Goal: Check status: Check status

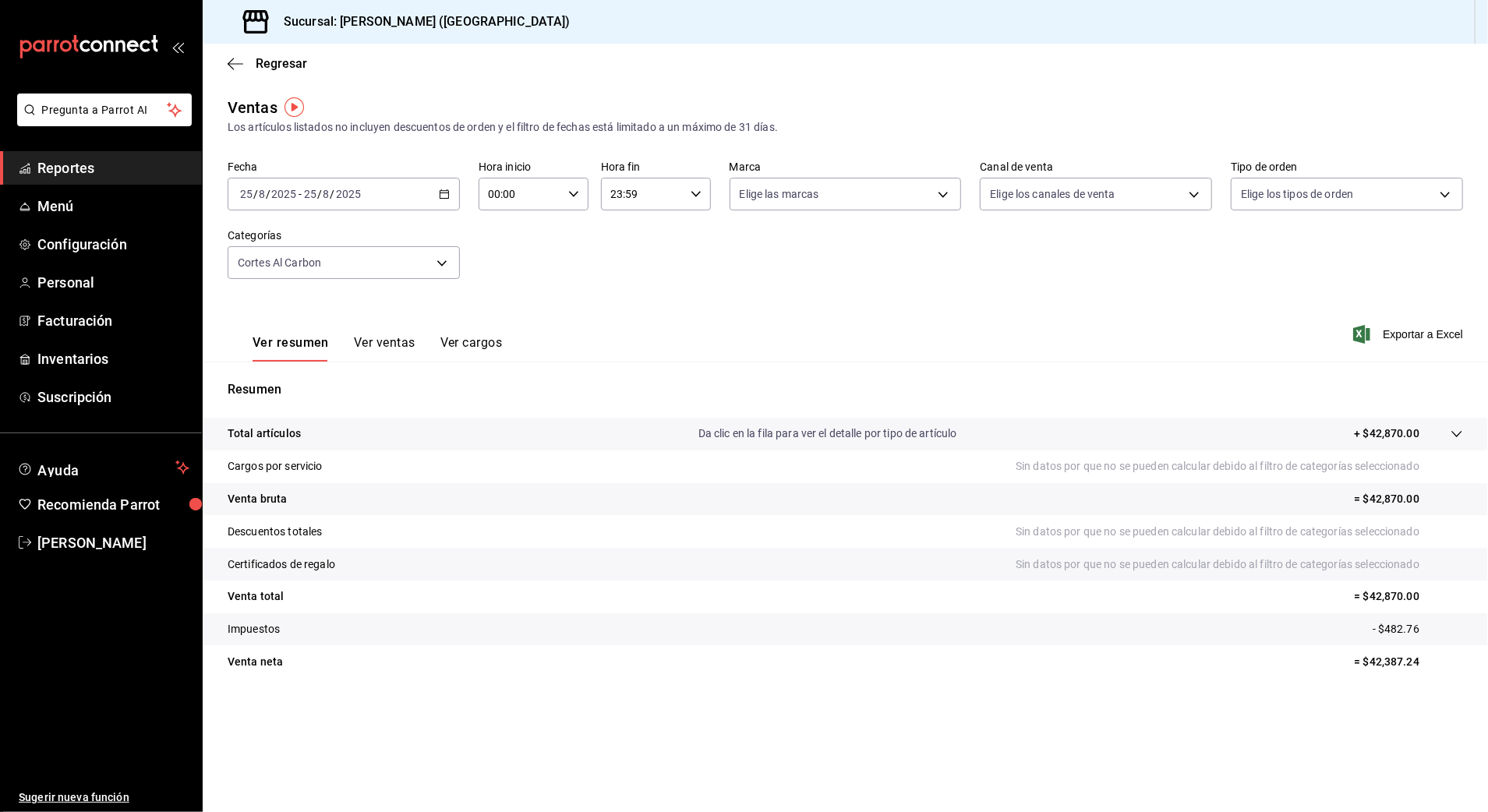
click at [444, 191] on icon "button" at bounding box center [444, 193] width 11 height 11
click at [312, 369] on li "Rango de fechas" at bounding box center [300, 381] width 145 height 35
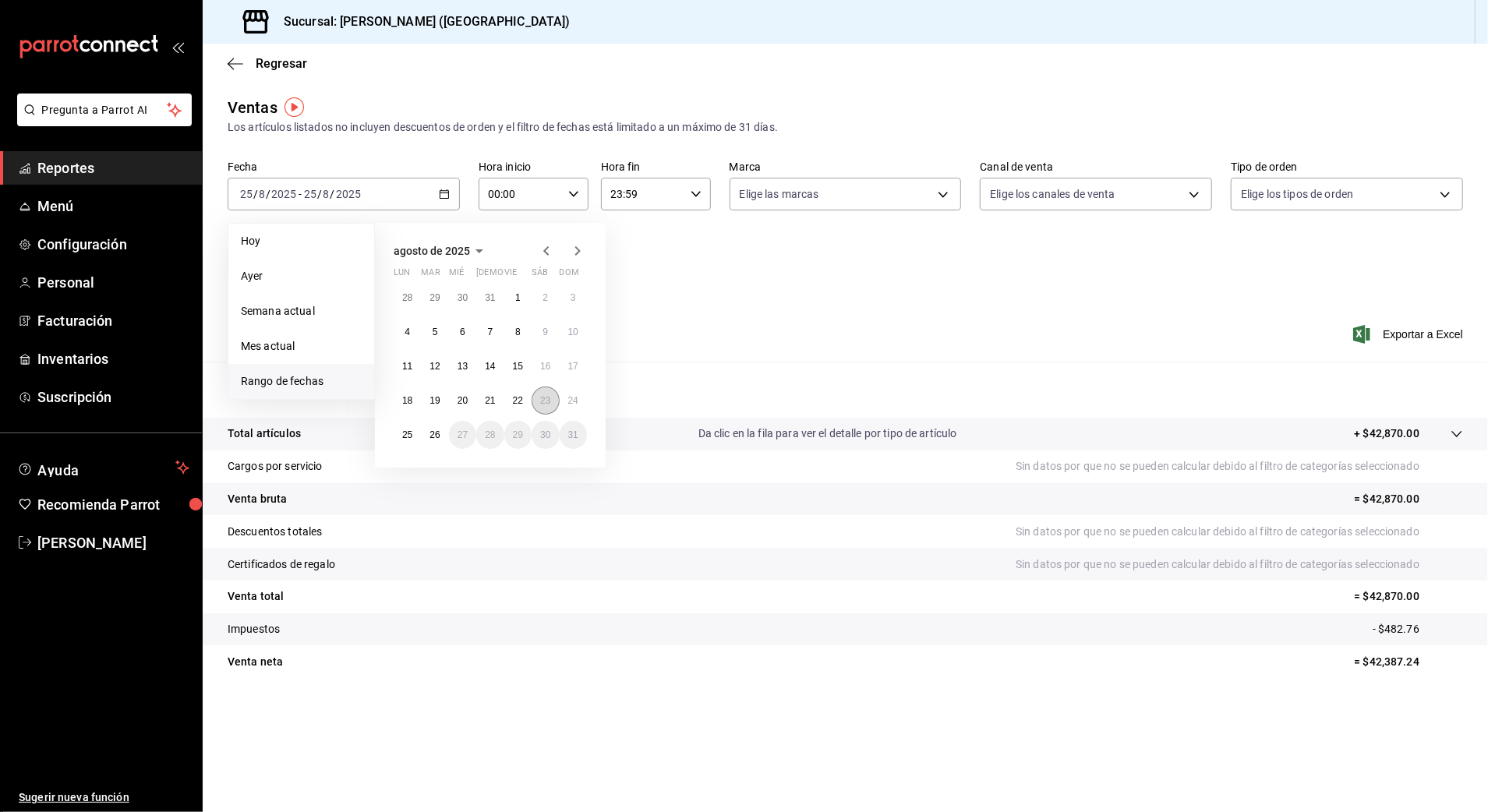
click at [540, 395] on abbr "23" at bounding box center [545, 400] width 11 height 11
click at [568, 399] on abbr "24" at bounding box center [573, 400] width 11 height 11
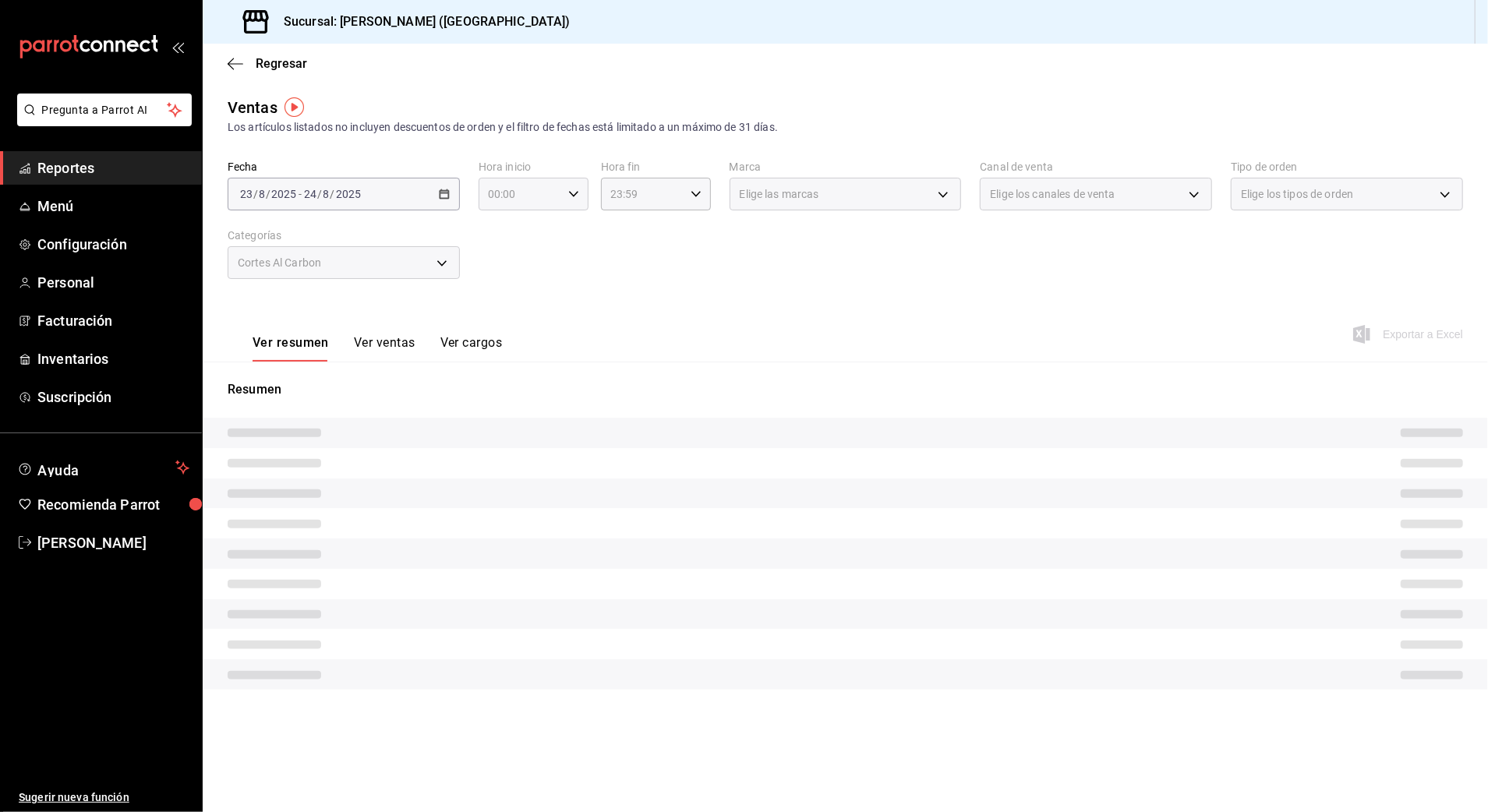
click at [575, 194] on \(Stroke\) "button" at bounding box center [574, 193] width 10 height 6
click at [508, 289] on button "10" at bounding box center [505, 296] width 49 height 31
type input "10:00"
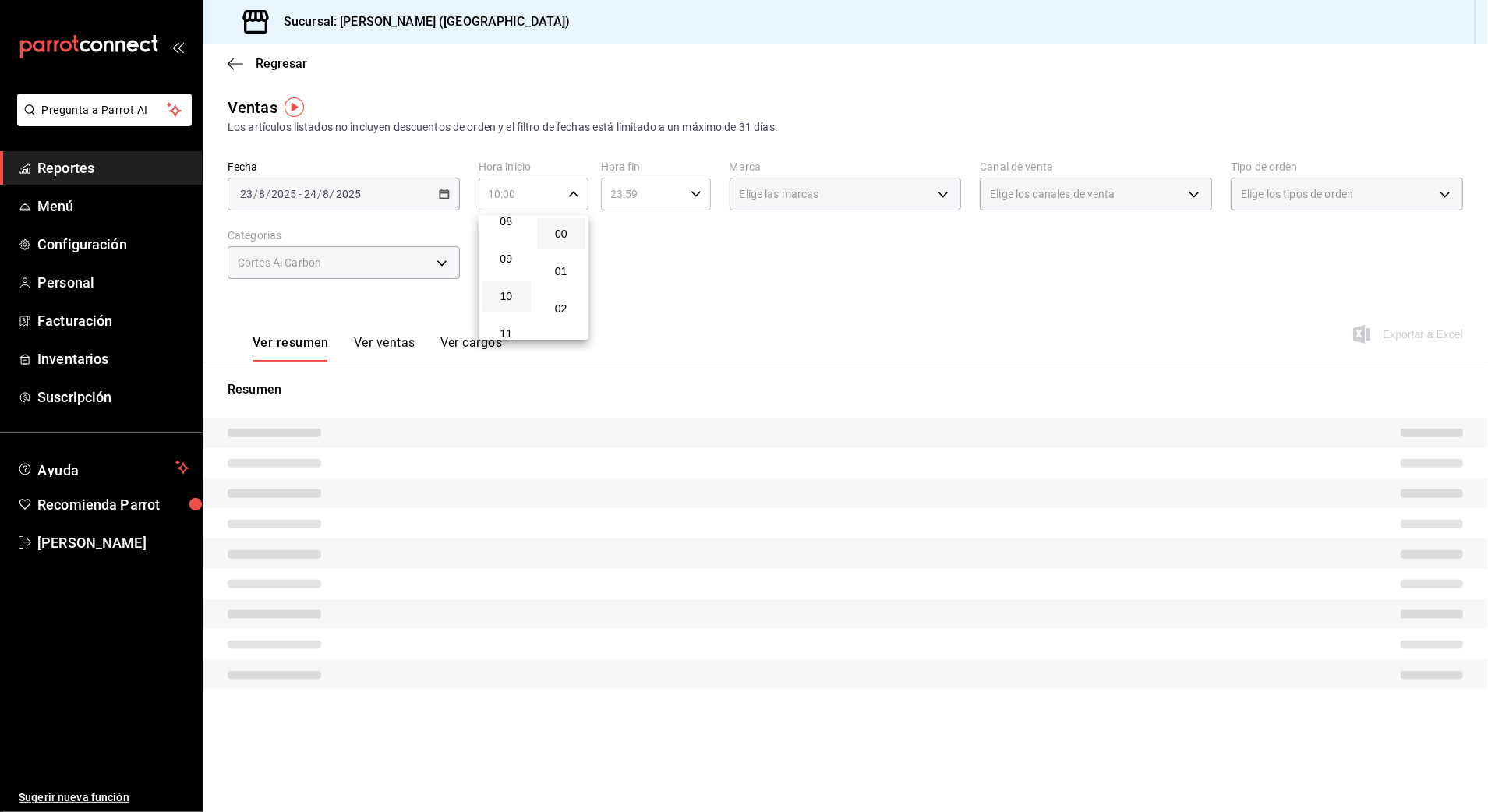
click at [513, 289] on button "10" at bounding box center [505, 296] width 49 height 31
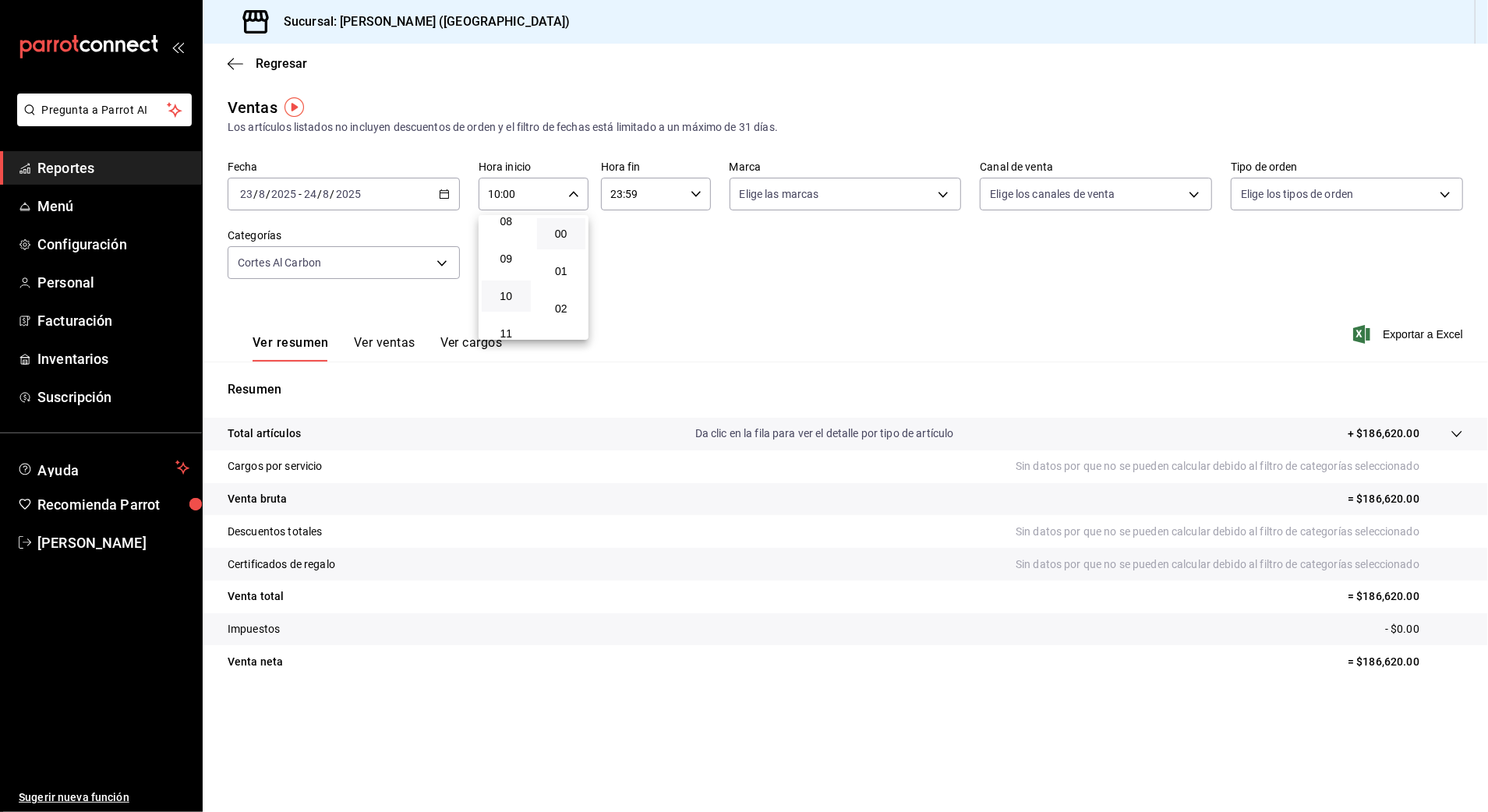
click at [686, 200] on div at bounding box center [744, 406] width 1488 height 812
click at [689, 200] on div "23:59 Hora fin" at bounding box center [655, 194] width 110 height 33
click at [636, 247] on button "03" at bounding box center [629, 242] width 49 height 31
type input "03:59"
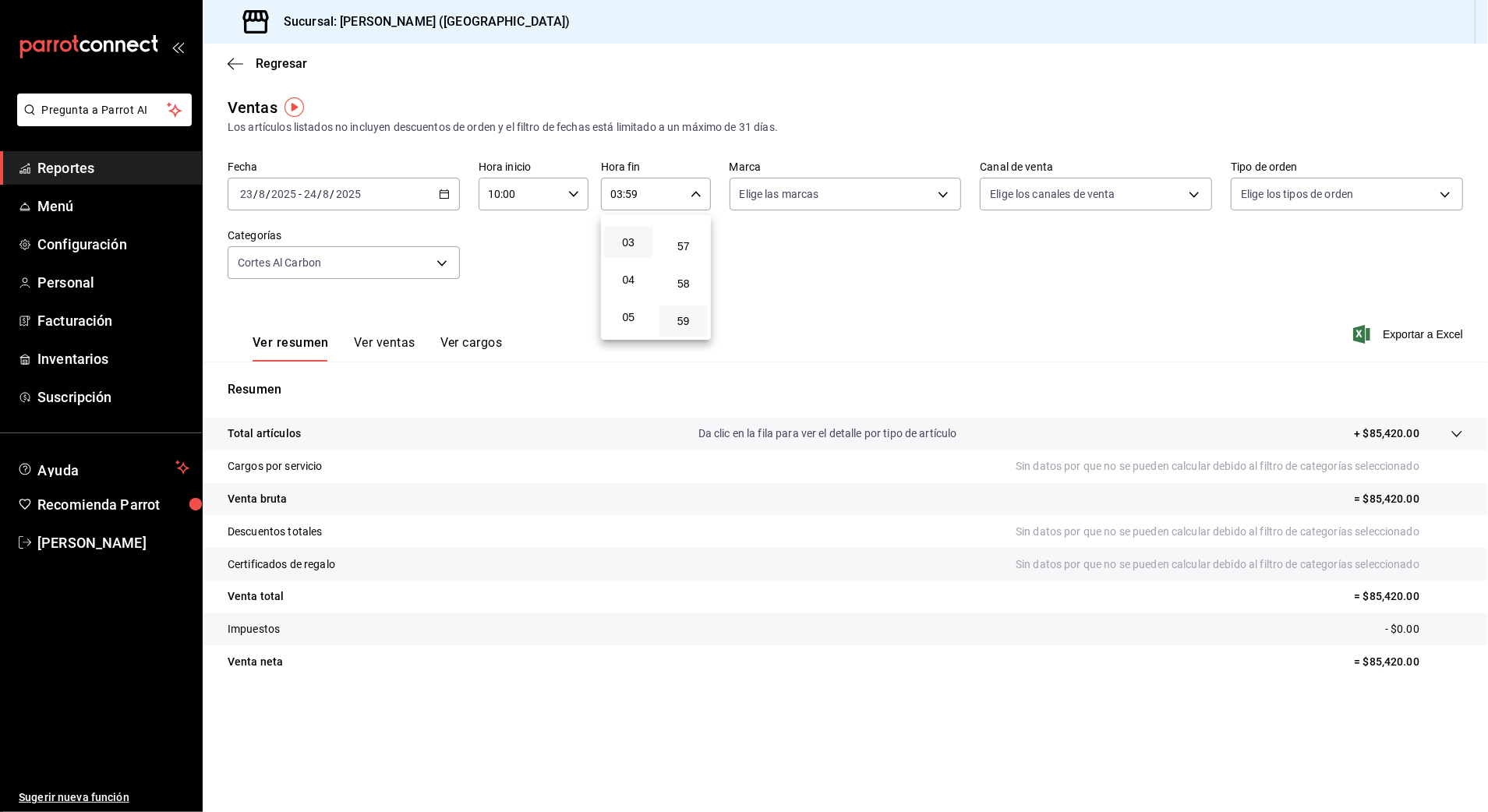
click at [871, 278] on div at bounding box center [744, 406] width 1488 height 812
click at [452, 188] on div "[DATE] [DATE] - [DATE] [DATE]" at bounding box center [343, 194] width 232 height 33
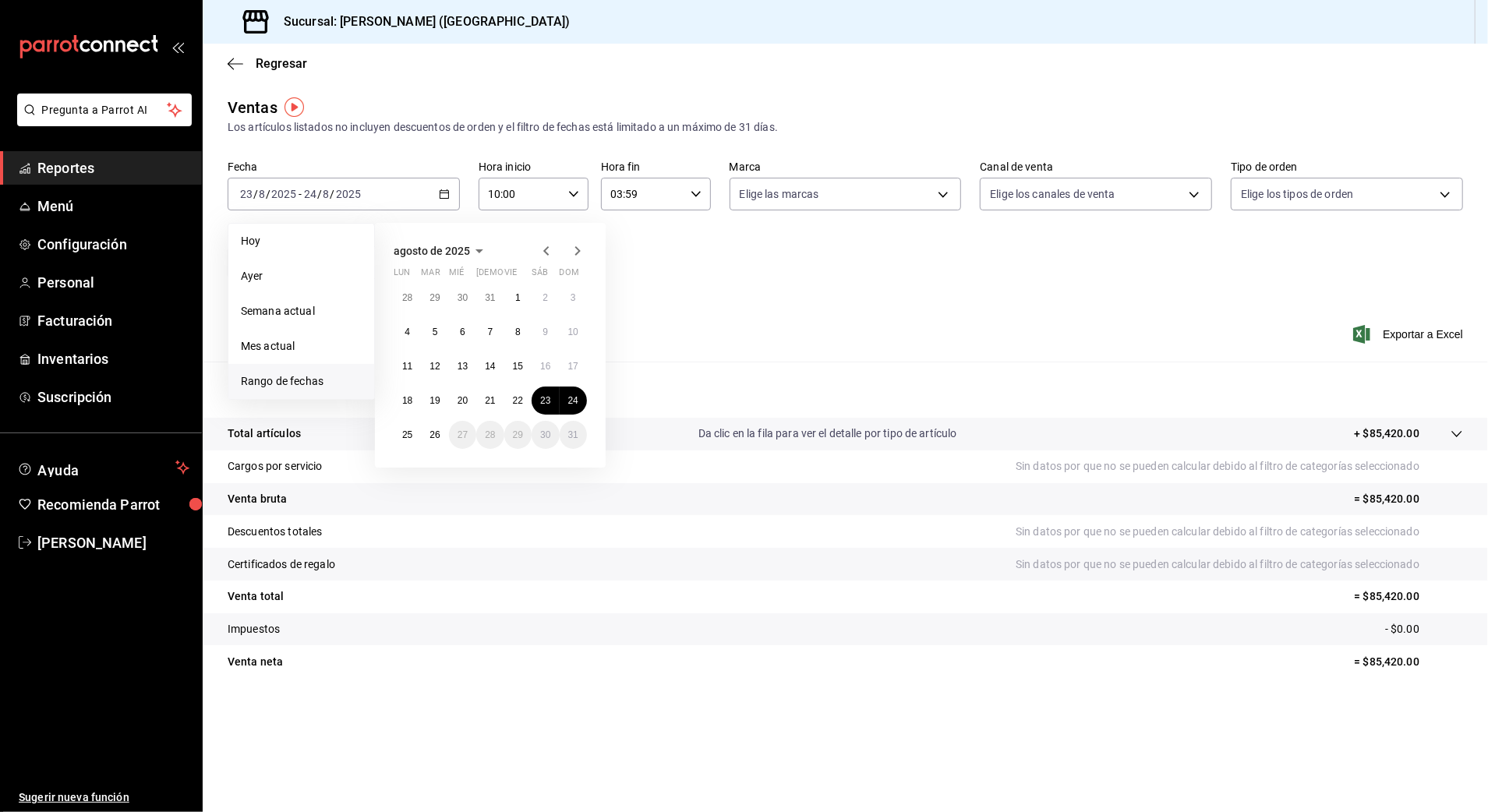
click at [757, 243] on div "Fecha [DATE] [DATE] - [DATE] [DATE] [DATE] [DATE] Semana actual Mes actual [GEO…" at bounding box center [845, 229] width 1236 height 138
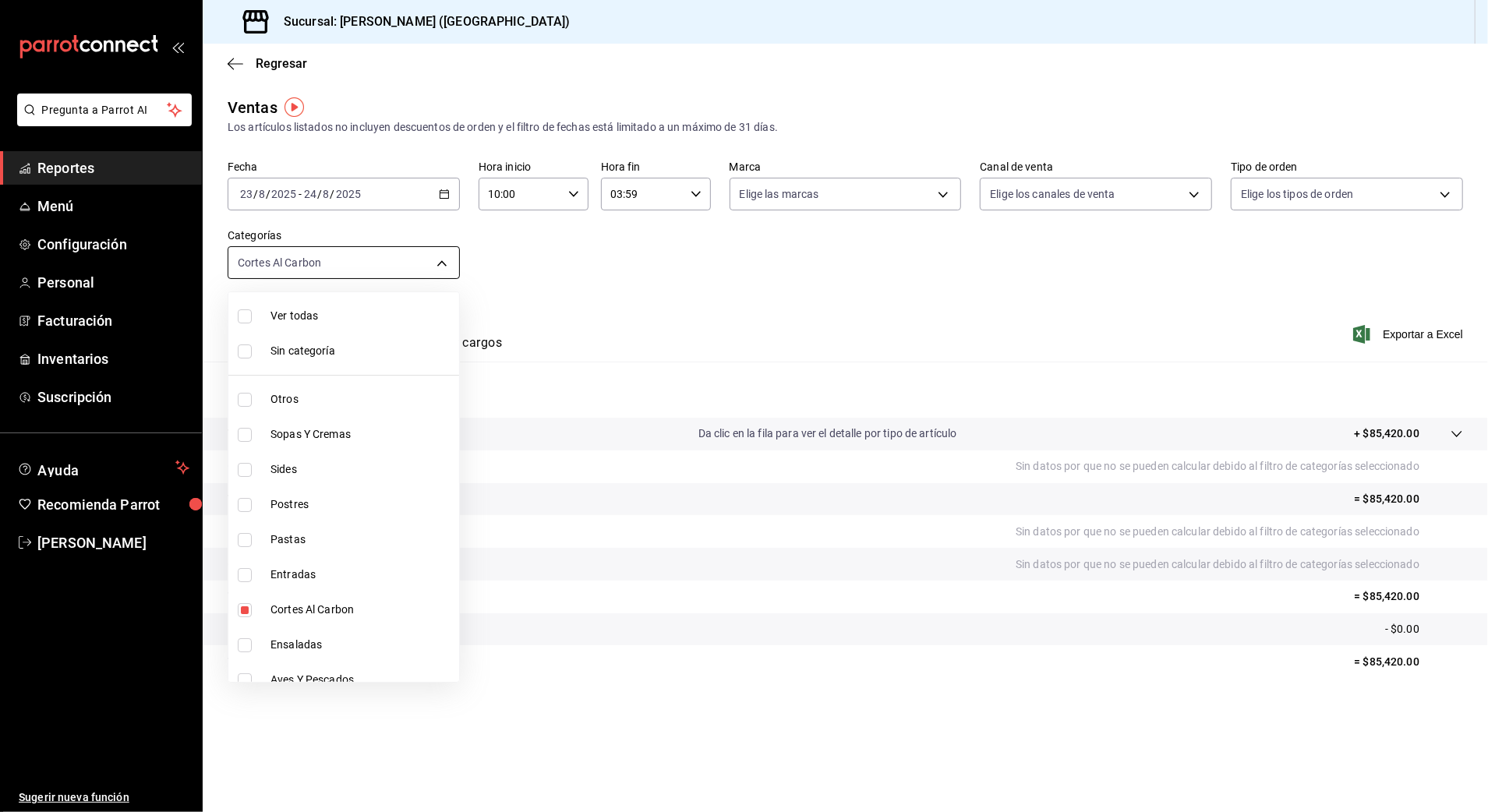
click at [423, 263] on body "Pregunta a Parrot AI Reportes Menú Configuración Personal Facturación Inventari…" at bounding box center [744, 406] width 1488 height 812
click at [309, 317] on span "Ver todas" at bounding box center [362, 316] width 183 height 16
type input "6b20b764-b508-441a-a765-8e38ab7d93aa,0a957a31-3fa4-4b00-9918-3fc3cef2e831,58681…"
checkbox input "true"
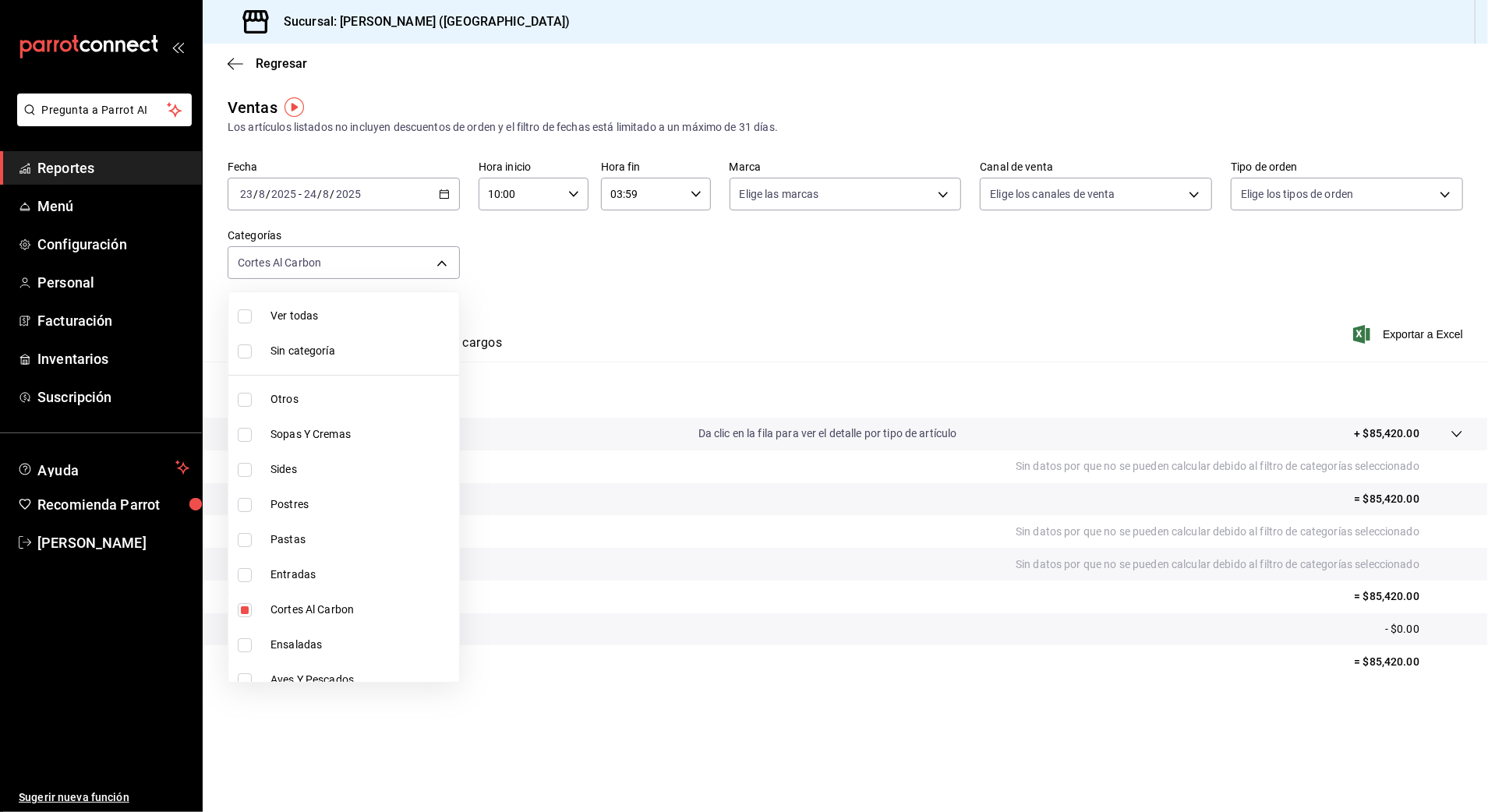
checkbox input "true"
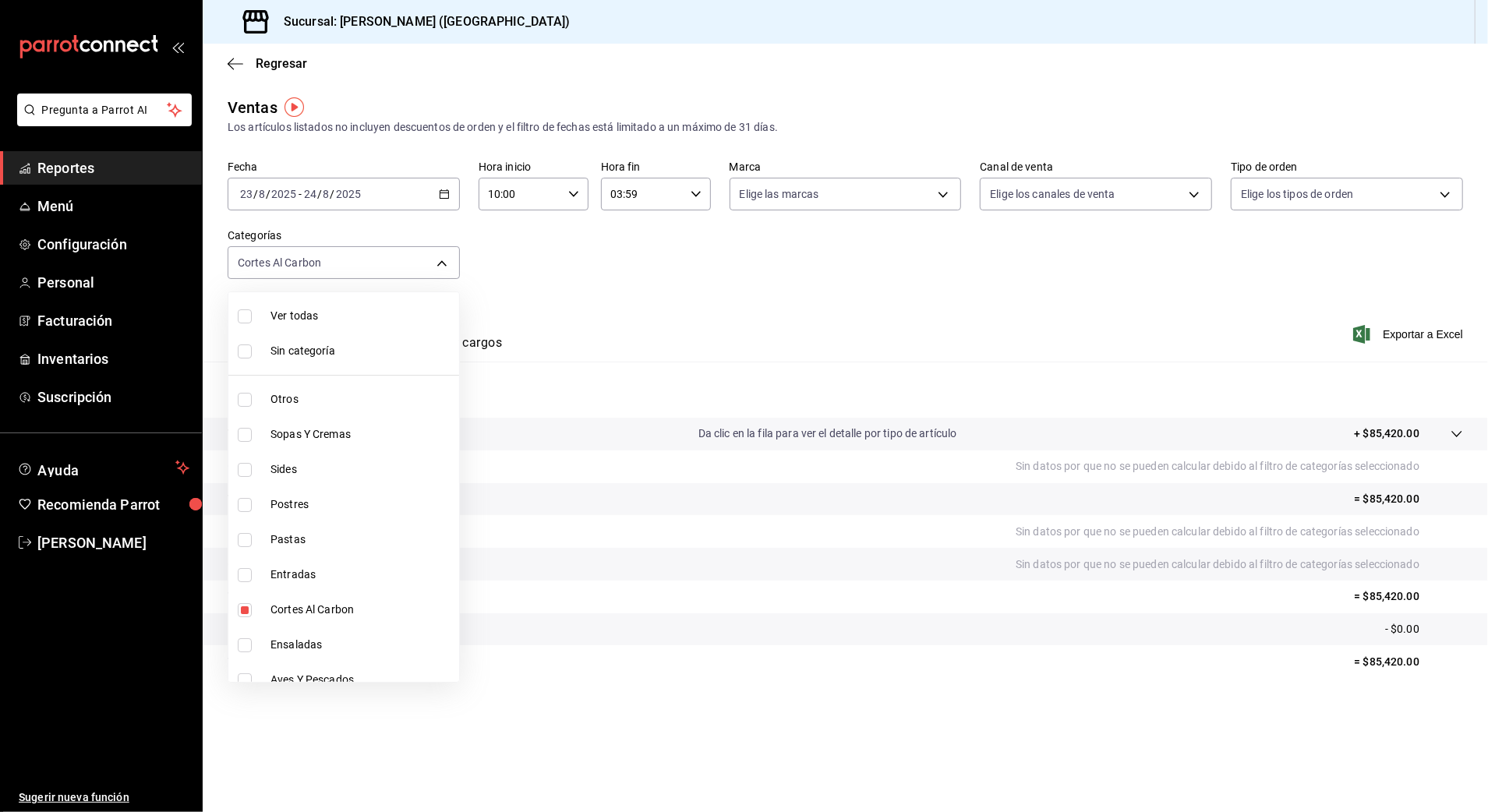
checkbox input "true"
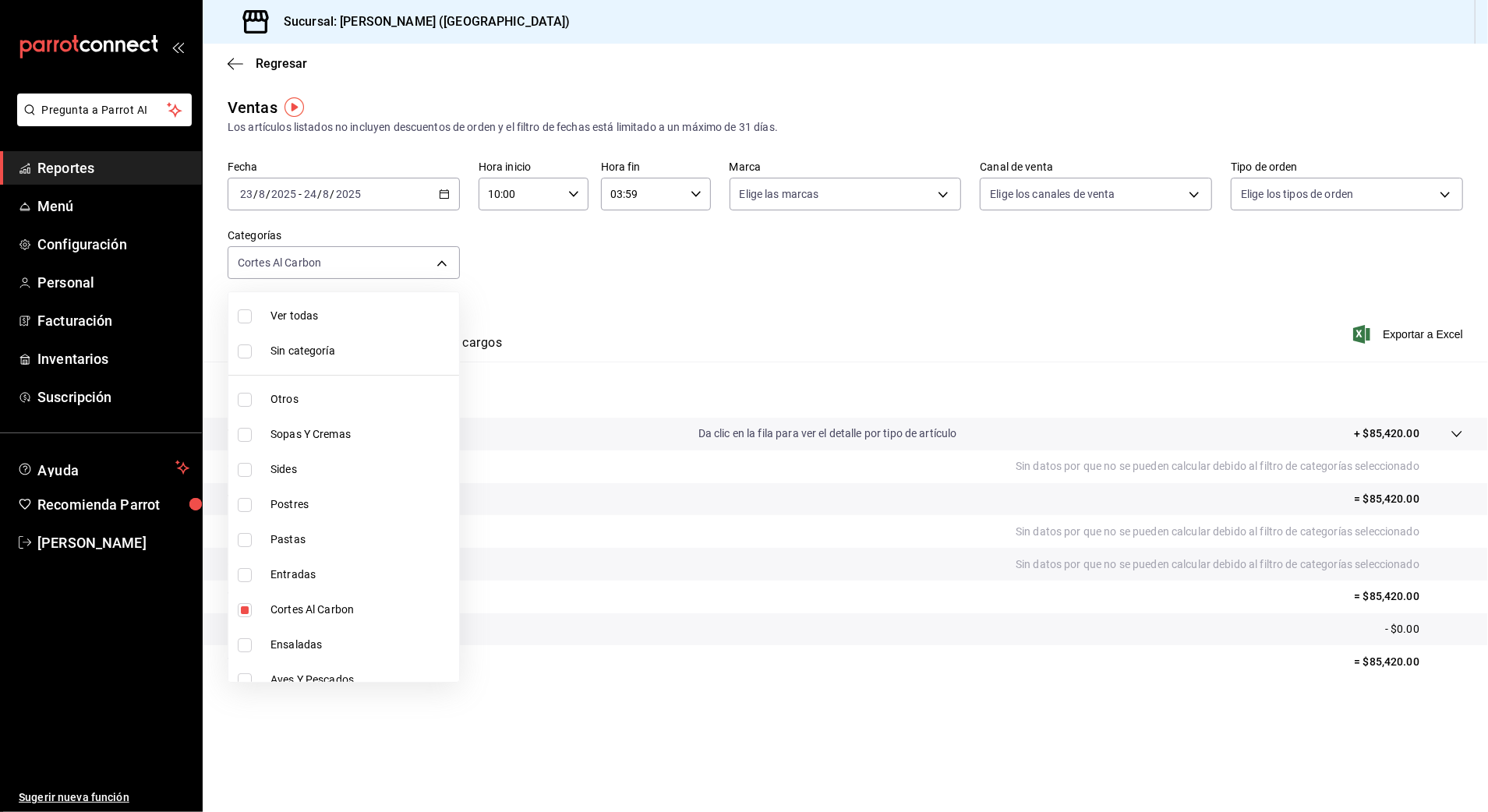
checkbox input "true"
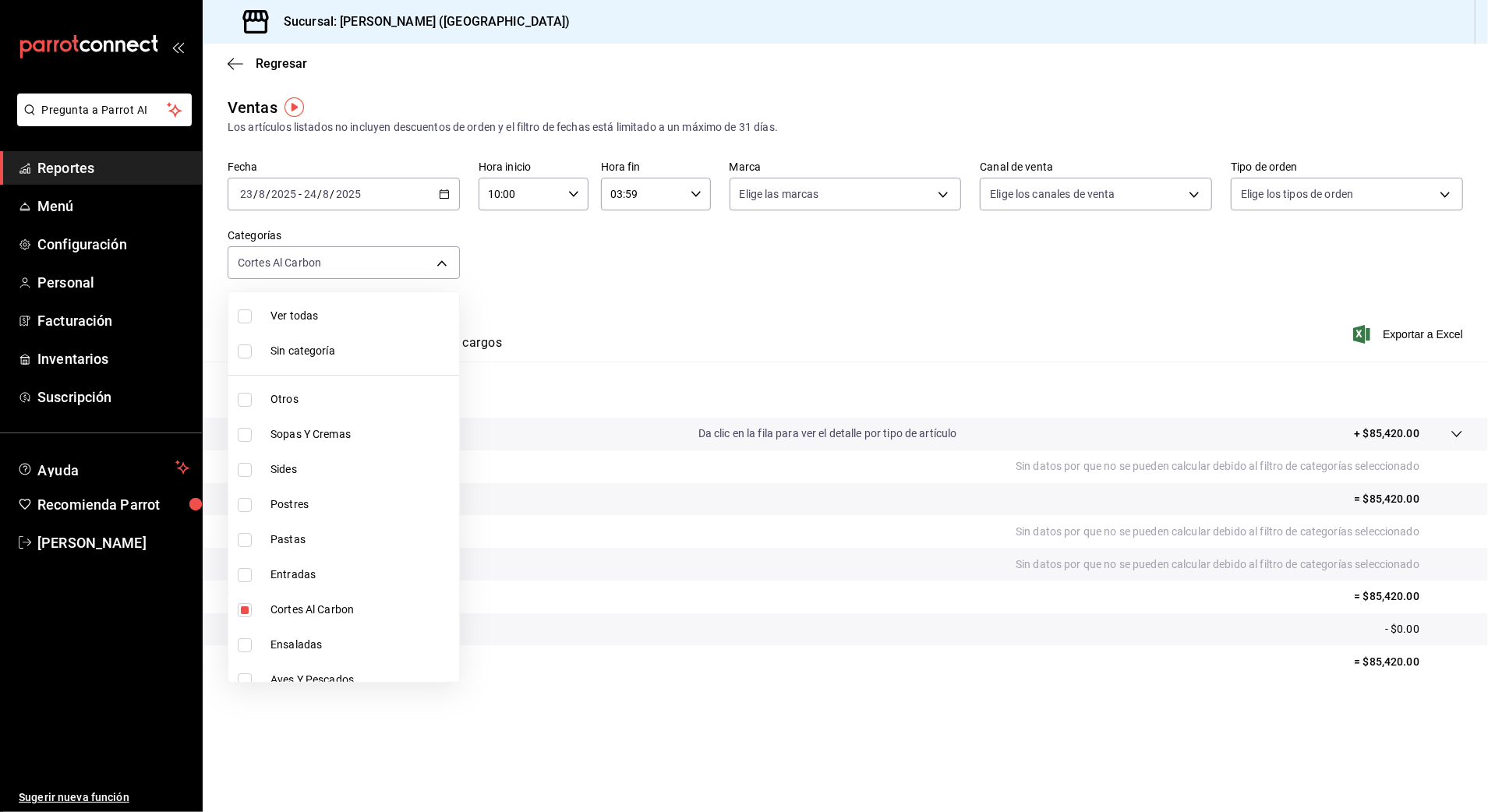
checkbox input "true"
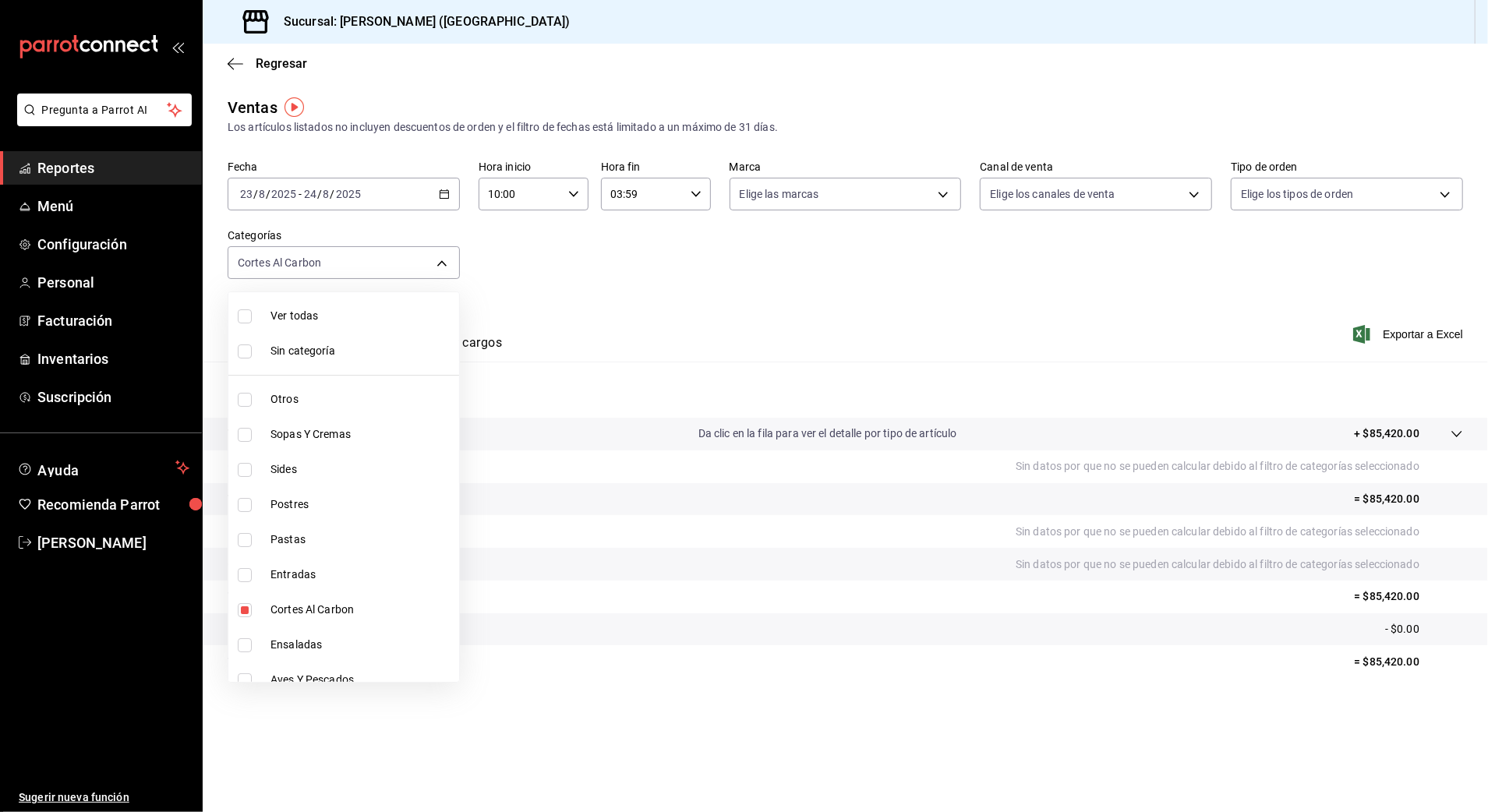
checkbox input "true"
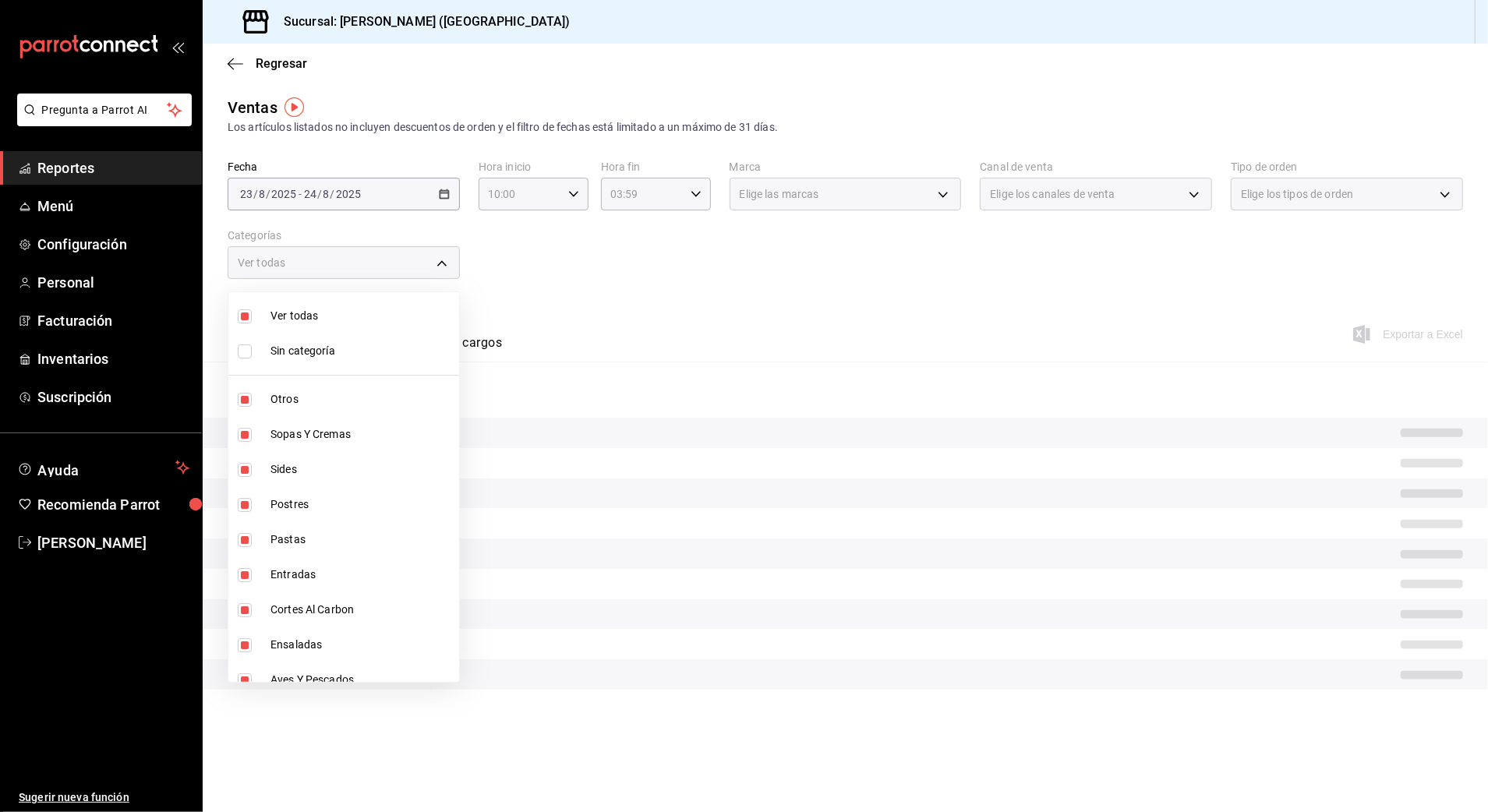
click at [743, 279] on div at bounding box center [744, 406] width 1488 height 812
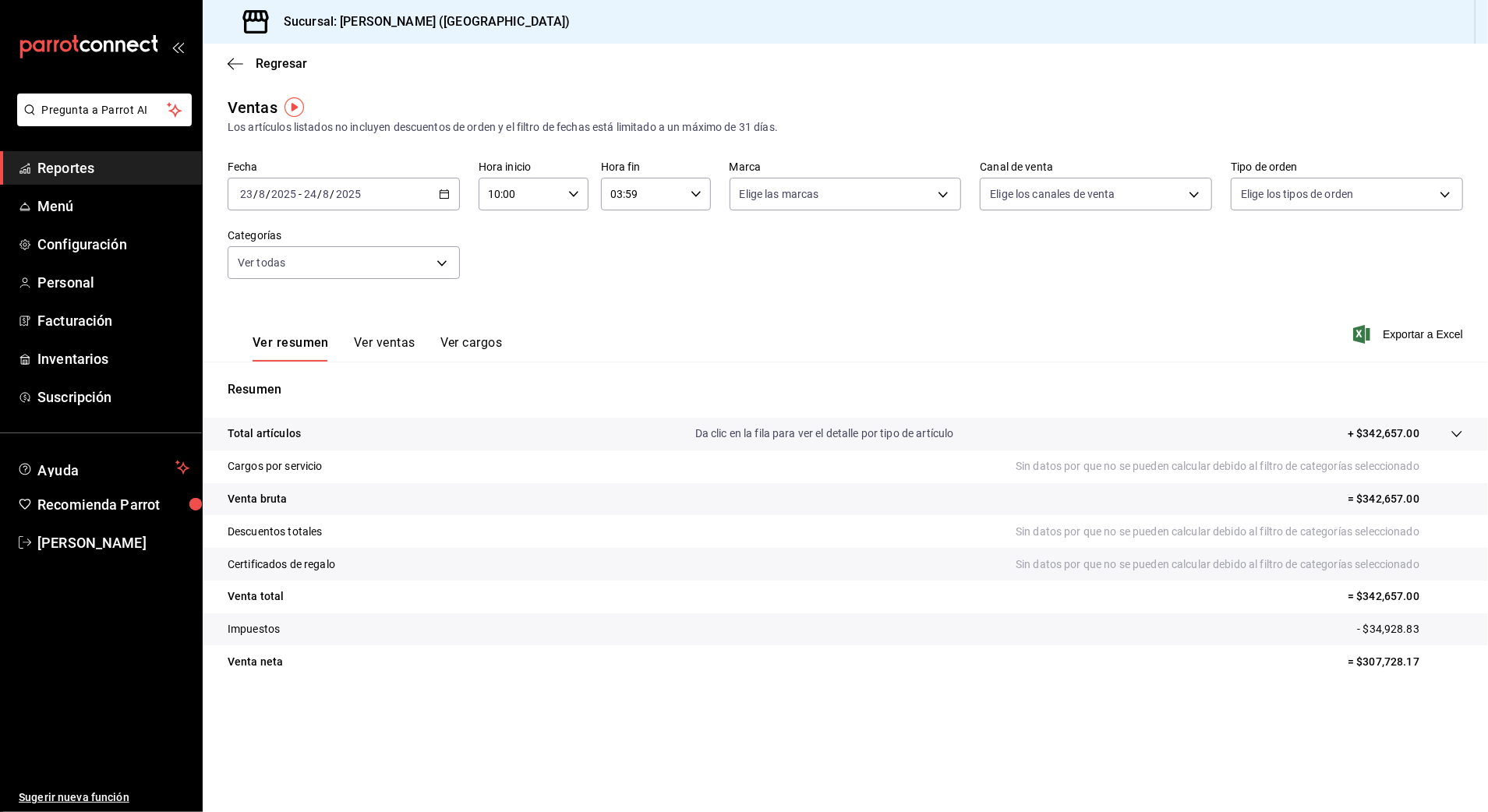
click at [441, 193] on icon "button" at bounding box center [444, 193] width 11 height 11
click at [534, 197] on input "10:00" at bounding box center [520, 193] width 84 height 31
click at [512, 299] on button "12" at bounding box center [505, 309] width 49 height 31
type input "12:00"
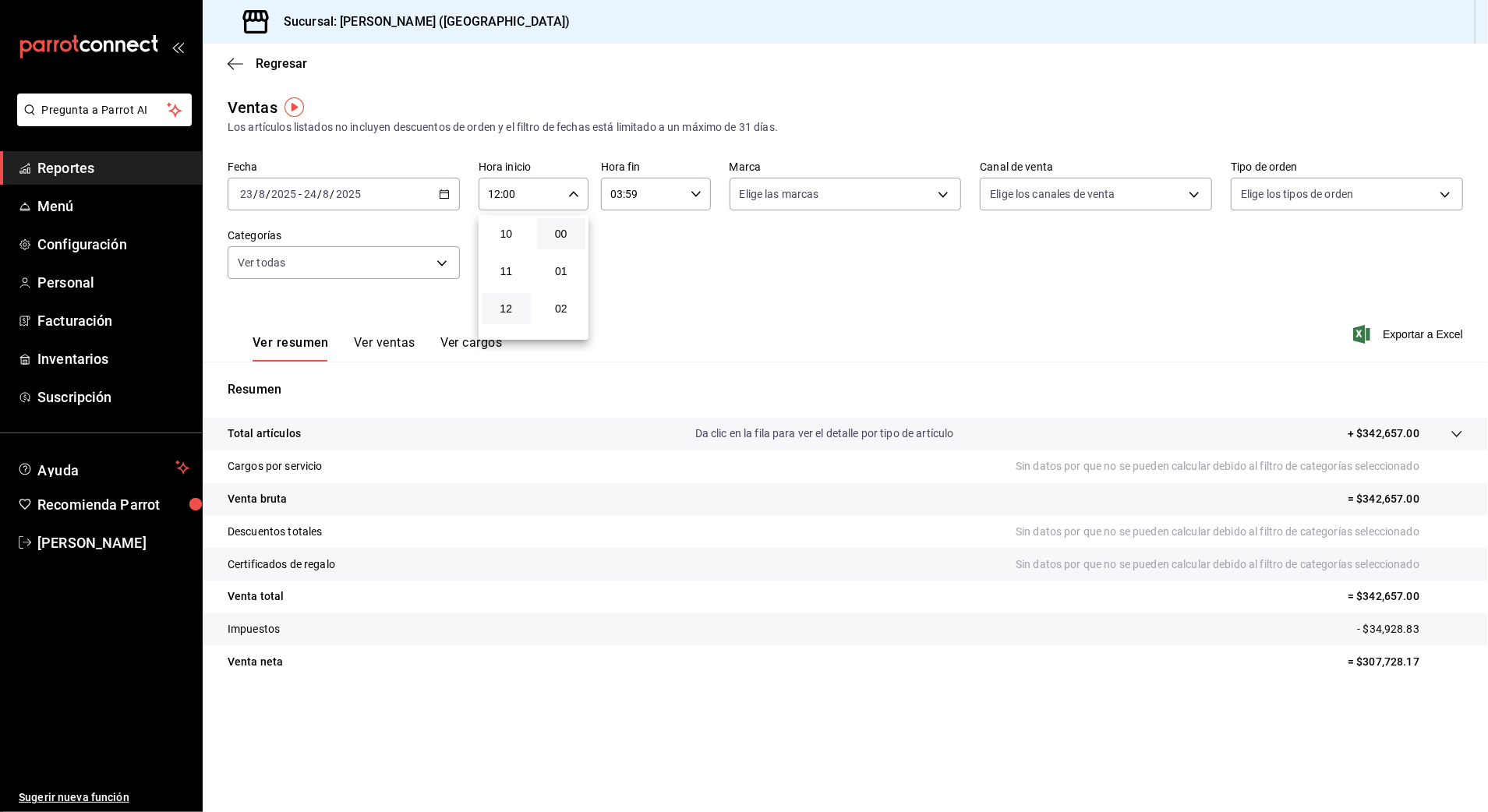
click at [770, 232] on div at bounding box center [744, 406] width 1488 height 812
click at [450, 263] on body "Pregunta a Parrot AI Reportes Menú Configuración Personal Facturación Inventari…" at bounding box center [744, 406] width 1488 height 812
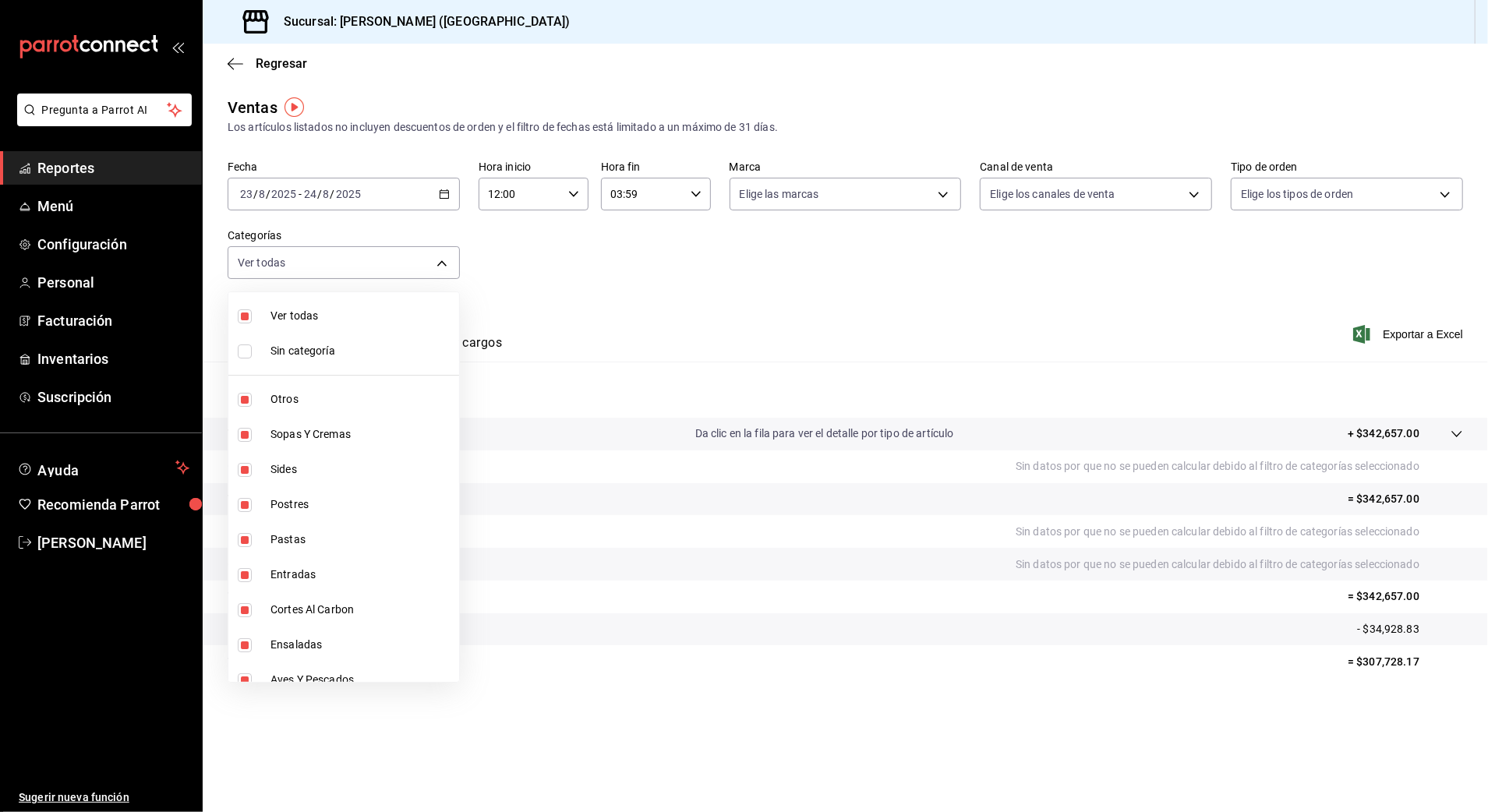
click at [302, 342] on li "Sin categoría" at bounding box center [344, 351] width 231 height 35
checkbox input "true"
click at [615, 285] on div at bounding box center [744, 406] width 1488 height 812
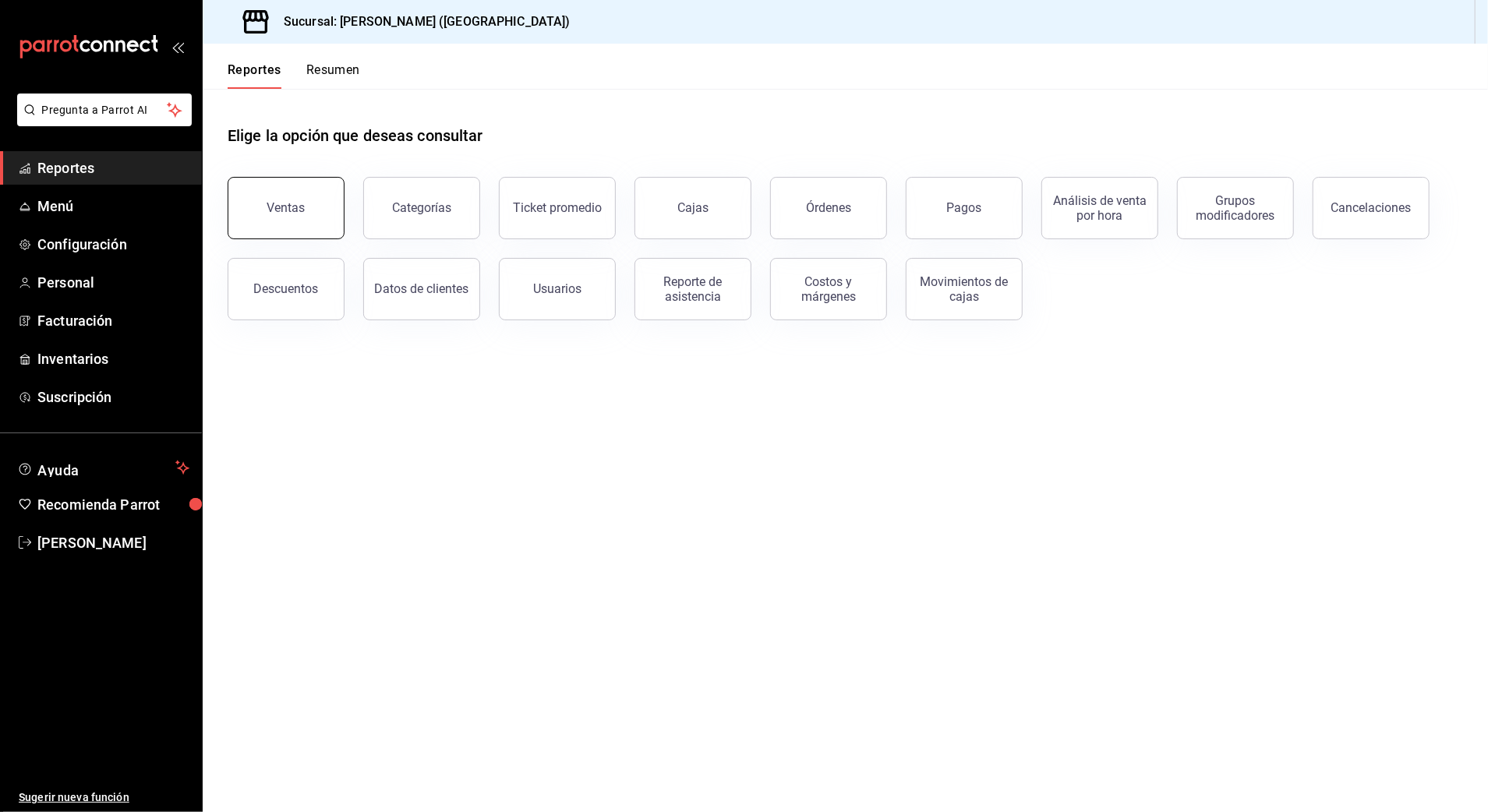
click at [310, 224] on button "Ventas" at bounding box center [285, 208] width 116 height 63
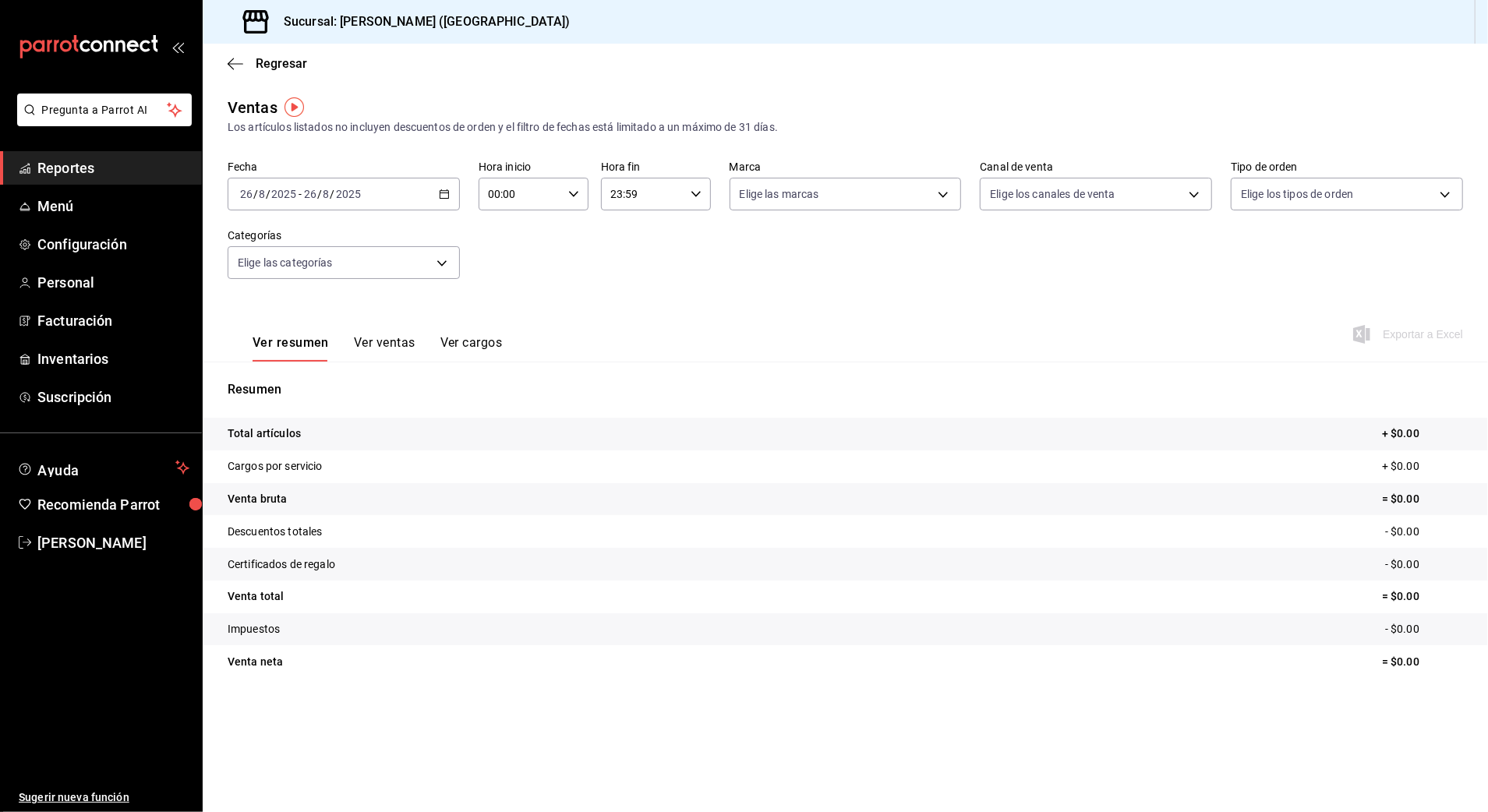
click at [450, 191] on div "2025-08-26 26 / 8 / 2025 - 2025-08-26 26 / 8 / 2025" at bounding box center [343, 194] width 232 height 33
click at [294, 368] on li "Rango de fechas" at bounding box center [300, 381] width 145 height 35
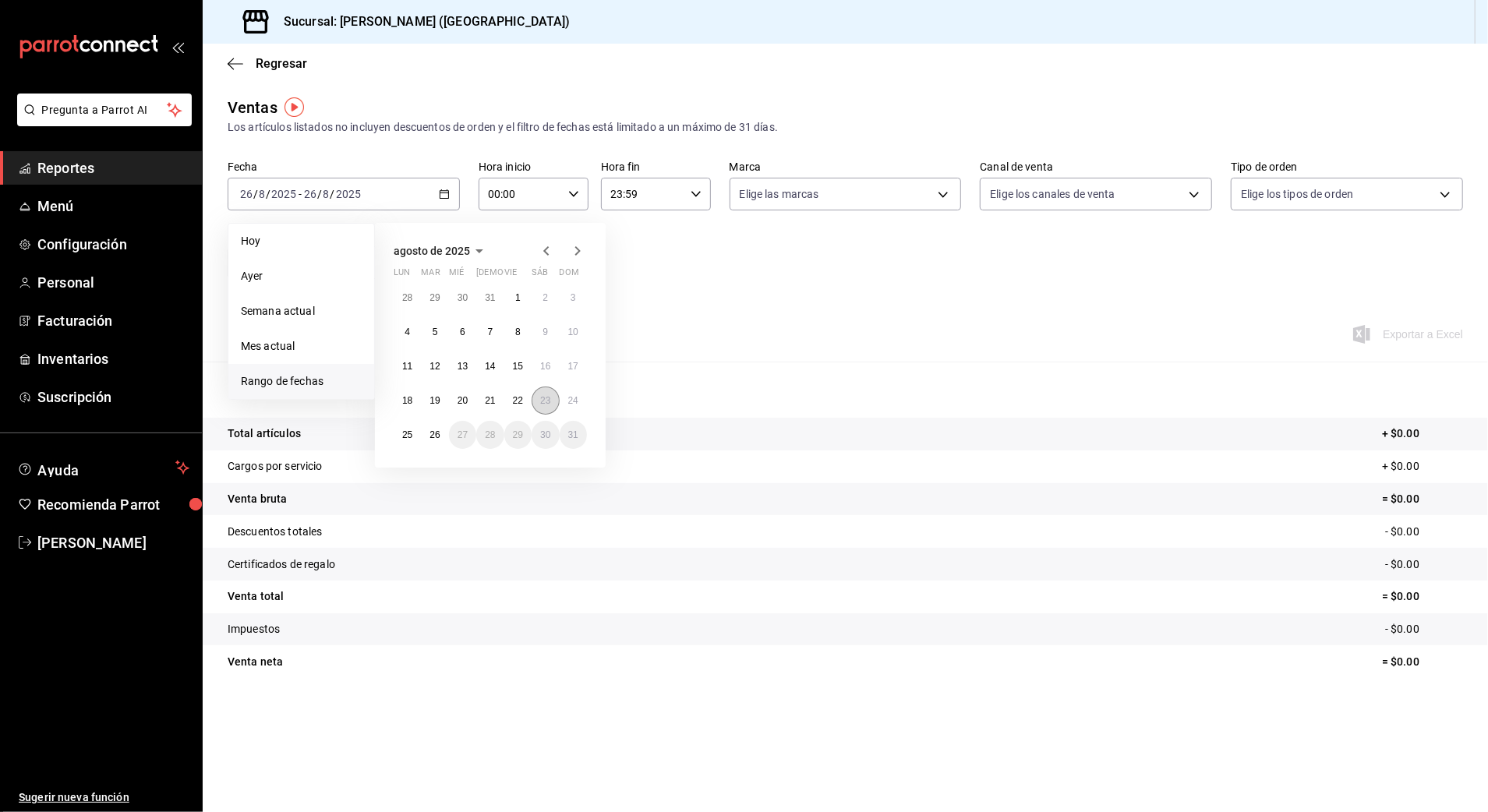
click at [551, 392] on button "23" at bounding box center [545, 400] width 27 height 28
click at [563, 394] on button "24" at bounding box center [573, 400] width 27 height 28
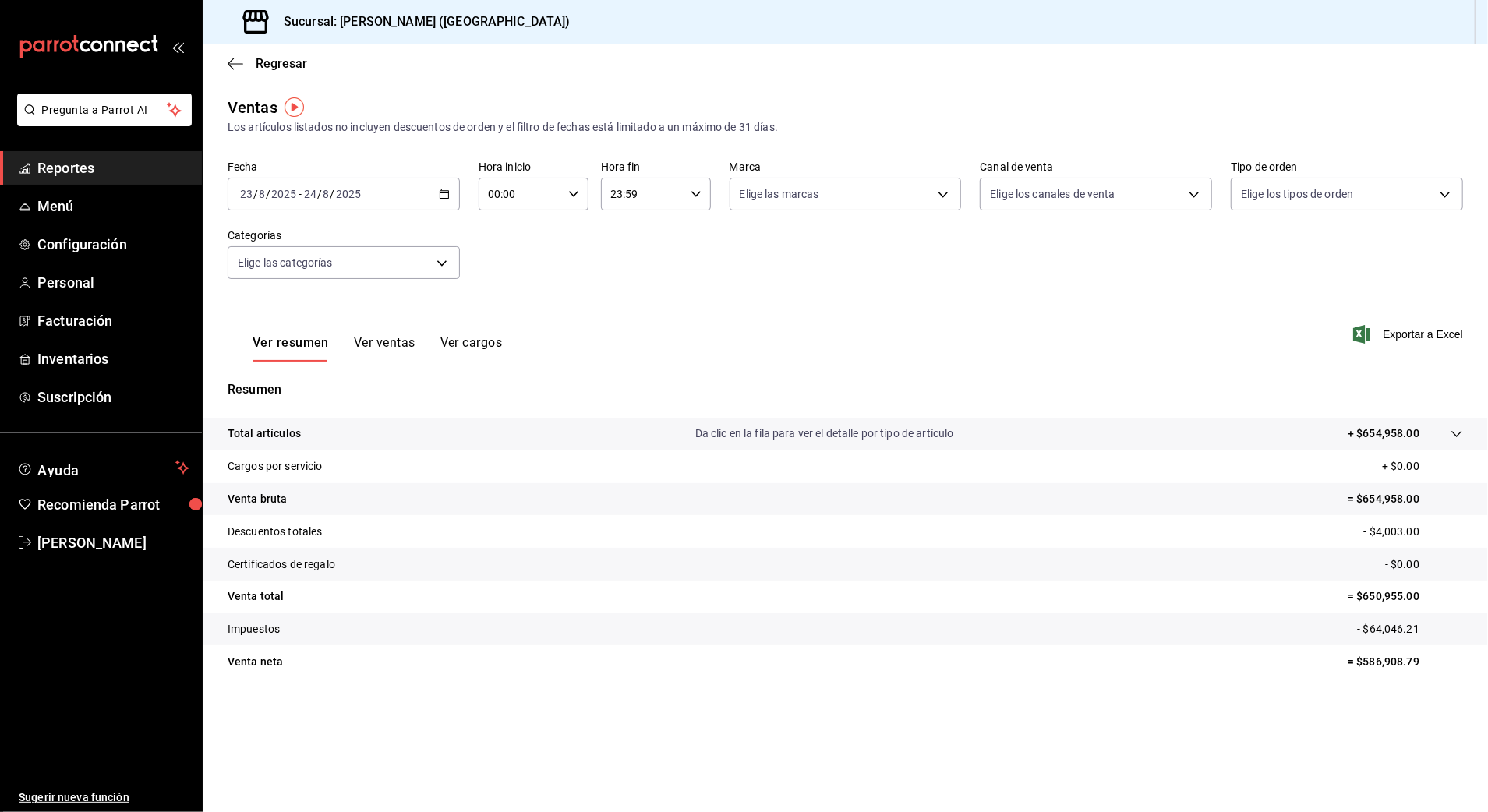
click at [534, 194] on input "00:00" at bounding box center [520, 193] width 84 height 31
click at [500, 296] on span "10" at bounding box center [506, 295] width 31 height 13
type input "10:00"
click at [644, 198] on div at bounding box center [744, 406] width 1488 height 812
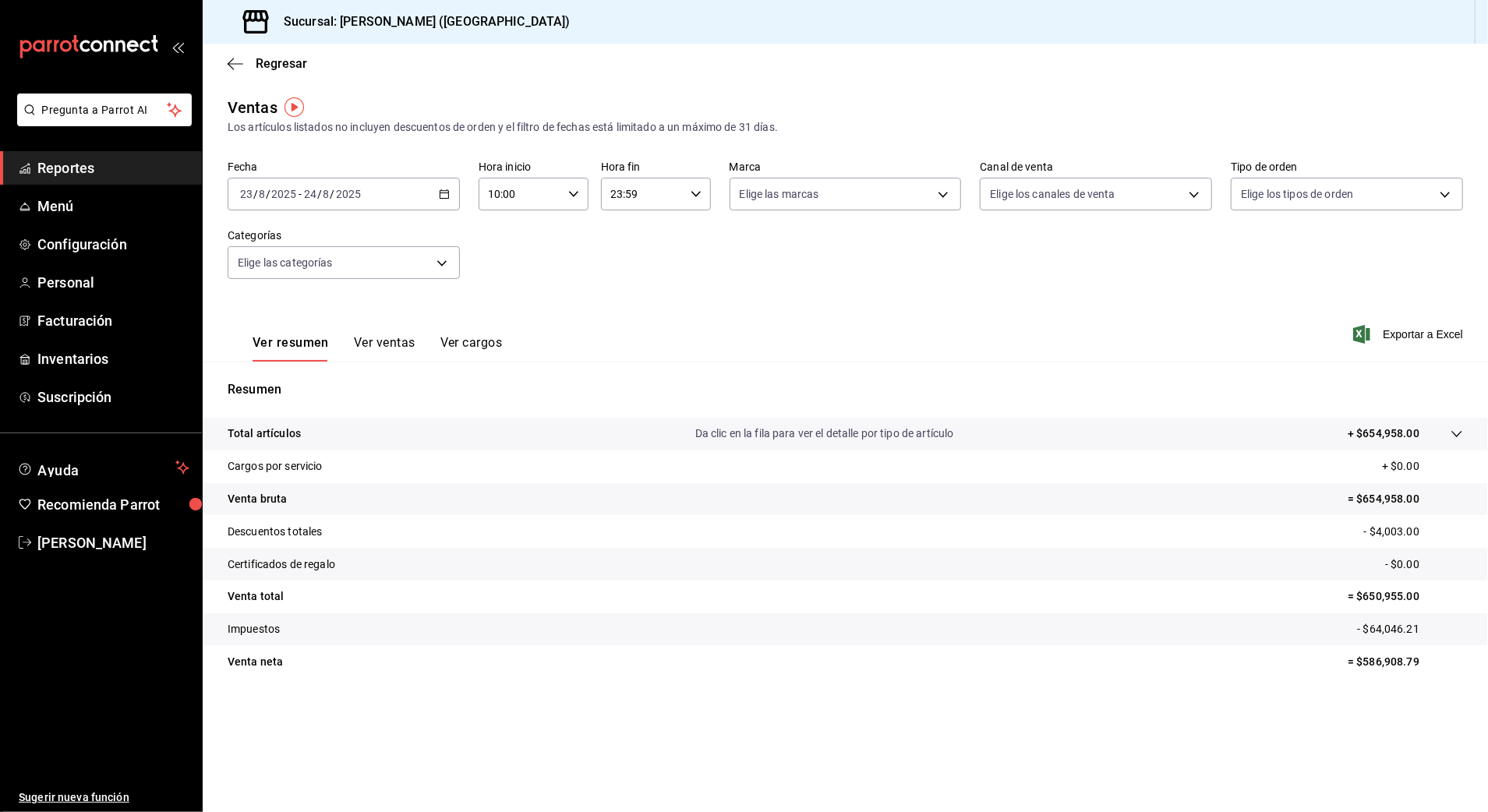
click at [665, 193] on input "23:59" at bounding box center [642, 193] width 84 height 31
click at [628, 237] on span "04" at bounding box center [629, 233] width 31 height 13
type input "04:59"
click at [773, 264] on div at bounding box center [744, 406] width 1488 height 812
